Goal: Navigation & Orientation: Find specific page/section

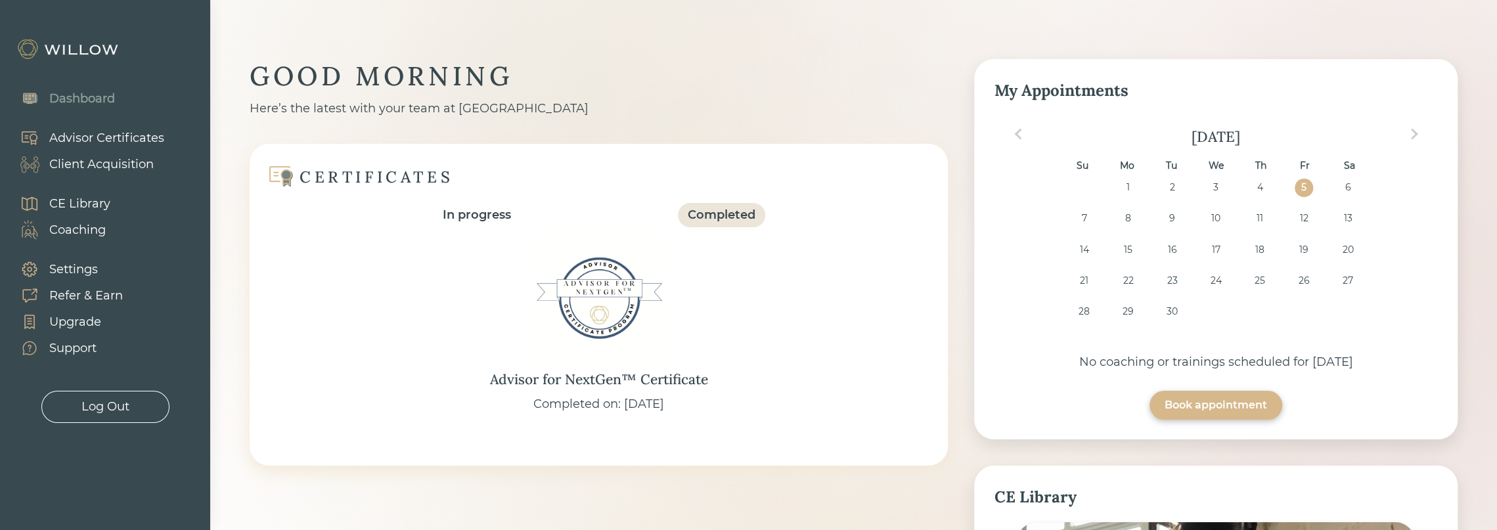
click at [118, 162] on div "Client Acquisition" at bounding box center [101, 165] width 104 height 18
click at [122, 162] on div "Client Acquisition" at bounding box center [101, 165] width 104 height 18
